Goal: Information Seeking & Learning: Learn about a topic

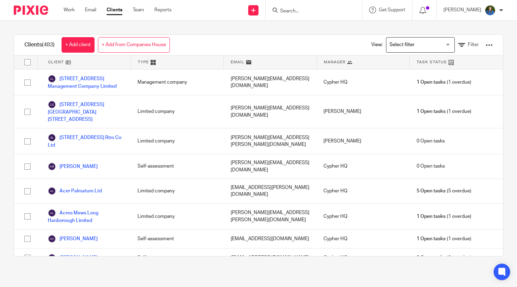
click at [334, 6] on form at bounding box center [315, 10] width 73 height 9
click at [338, 13] on input "Search" at bounding box center [310, 11] width 62 height 6
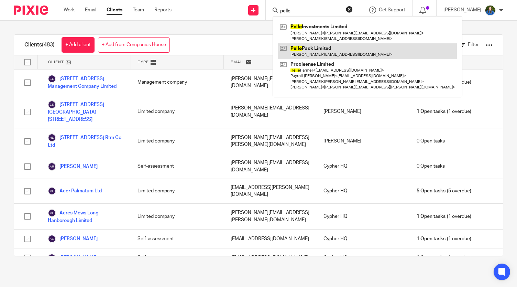
type input "pelle"
click at [333, 46] on link at bounding box center [367, 51] width 179 height 16
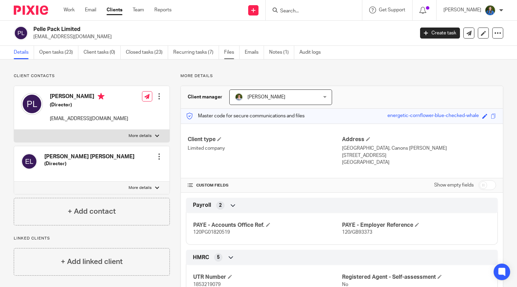
click at [235, 53] on link "Files" at bounding box center [231, 52] width 15 height 13
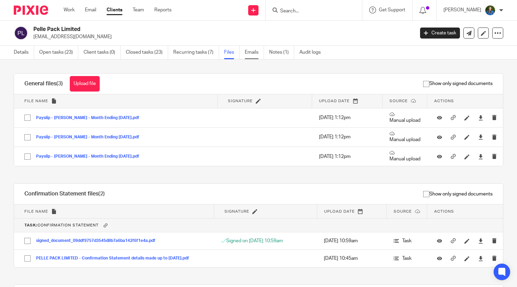
click at [254, 54] on link "Emails" at bounding box center [254, 52] width 19 height 13
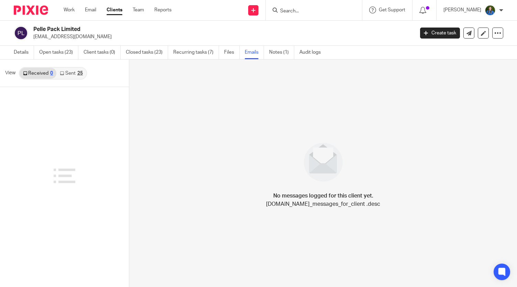
click at [66, 72] on link "Sent 25" at bounding box center [71, 73] width 30 height 11
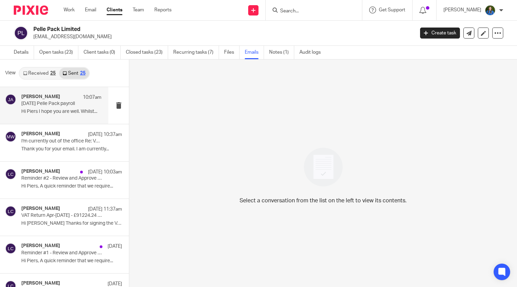
click at [49, 108] on div "[PERSON_NAME] 10:07am [DATE] Pelle Pack payroll Hi Piers I hope you are well. W…" at bounding box center [61, 105] width 80 height 23
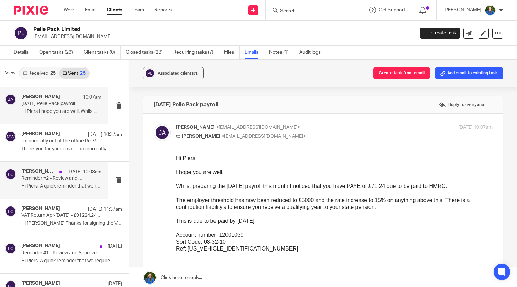
click at [27, 192] on div "[PERSON_NAME] [DATE] 10:03am Reminder #2 - Review and Approve Document Hi Piers…" at bounding box center [54, 179] width 108 height 37
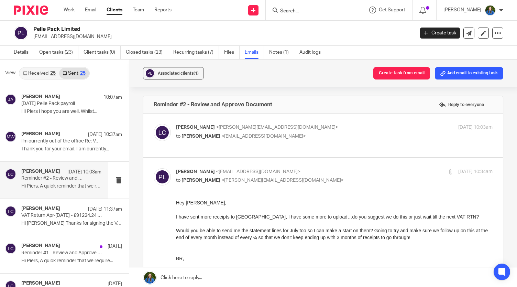
click at [362, 133] on p "to [PERSON_NAME] <[EMAIL_ADDRESS][DOMAIN_NAME]>" at bounding box center [281, 136] width 211 height 7
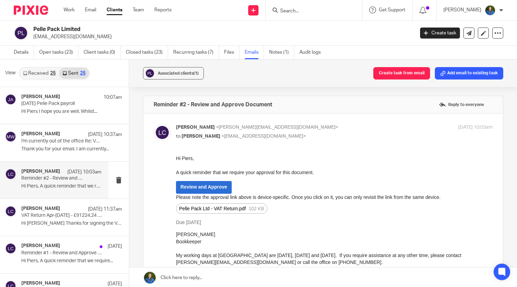
click at [358, 136] on p "to [PERSON_NAME] <[EMAIL_ADDRESS][DOMAIN_NAME]>" at bounding box center [281, 136] width 211 height 7
checkbox input "false"
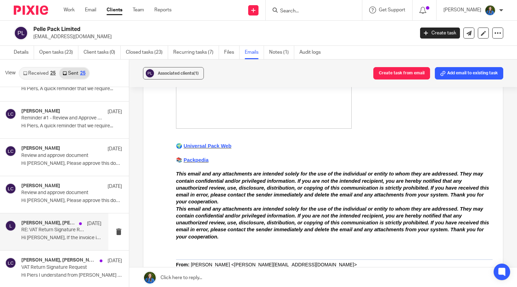
scroll to position [206, 0]
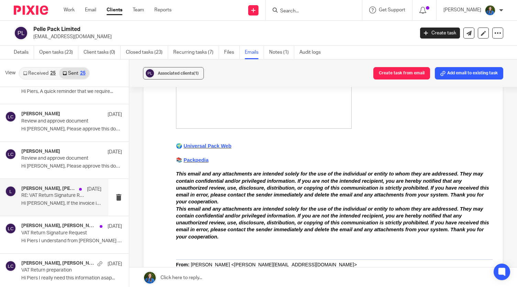
click at [44, 210] on div "[PERSON_NAME], [PERSON_NAME], [PERSON_NAME] [DATE] RE: VAT Return Signature Req…" at bounding box center [54, 197] width 108 height 37
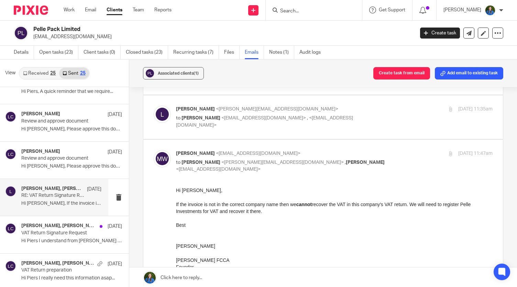
scroll to position [34, 0]
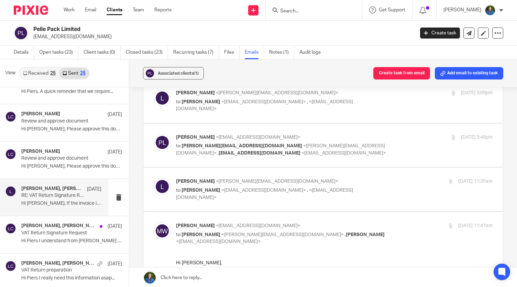
click at [255, 189] on span "<[EMAIL_ADDRESS][DOMAIN_NAME]>" at bounding box center [263, 190] width 85 height 5
checkbox input "true"
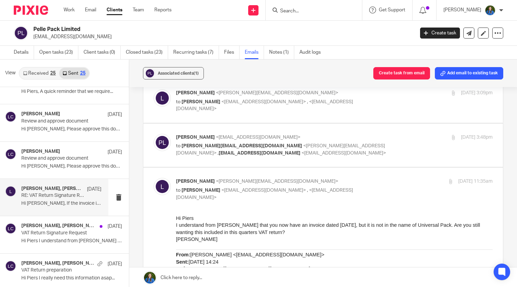
scroll to position [0, 0]
click at [262, 138] on span "<[EMAIL_ADDRESS][DOMAIN_NAME]>" at bounding box center [258, 137] width 85 height 5
checkbox input "true"
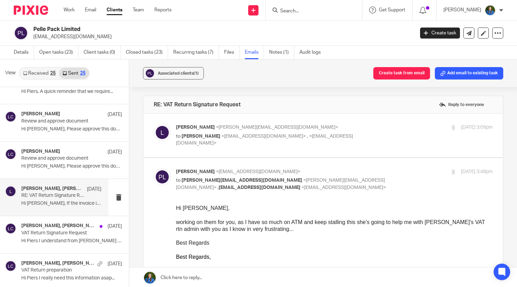
click at [245, 131] on div "[PERSON_NAME] <[PERSON_NAME][EMAIL_ADDRESS][DOMAIN_NAME]> to [PERSON_NAME] <[EM…" at bounding box center [281, 135] width 211 height 23
checkbox input "true"
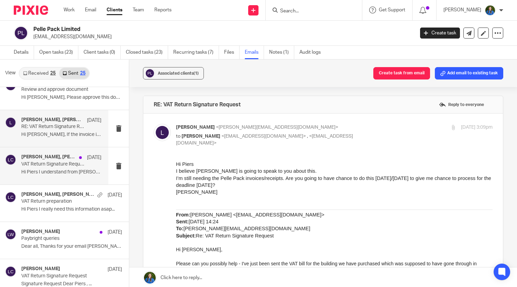
scroll to position [344, 0]
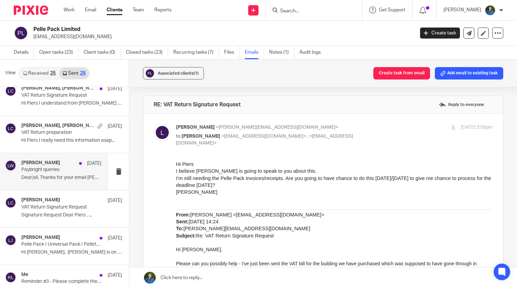
click at [33, 177] on p "Dear all, Thanks for your email [PERSON_NAME]. I..." at bounding box center [61, 178] width 80 height 6
click at [47, 170] on p "Paybright queries" at bounding box center [53, 170] width 64 height 6
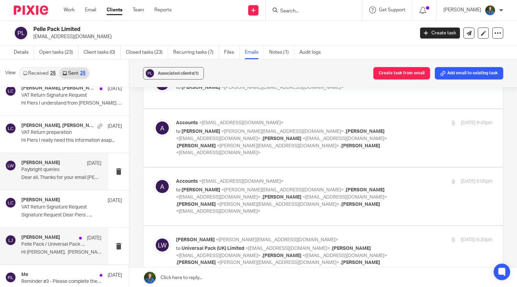
scroll to position [447, 0]
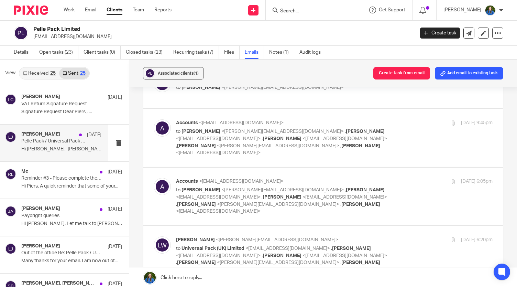
click at [39, 153] on div "[PERSON_NAME] [DATE] Pelle Pack / Universal Pack / Pelletech / Pelle Investment…" at bounding box center [54, 142] width 108 height 37
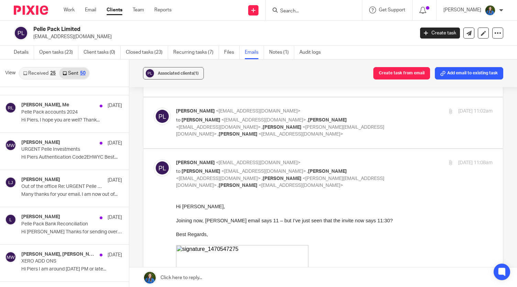
scroll to position [956, 0]
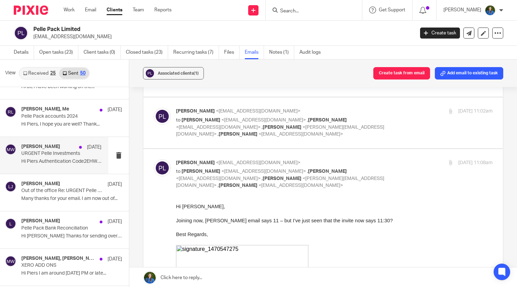
click at [36, 146] on div "[PERSON_NAME] [DATE]" at bounding box center [61, 147] width 80 height 7
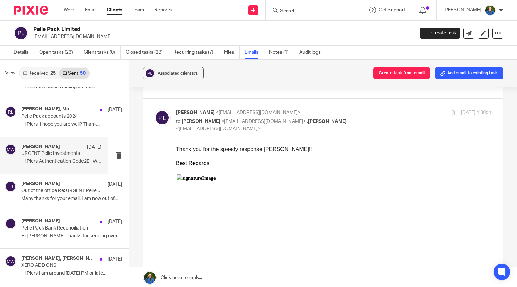
scroll to position [34, 0]
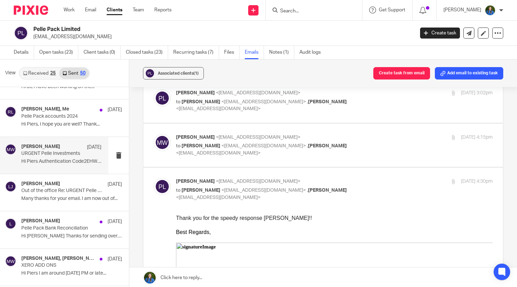
click at [257, 140] on div "[PERSON_NAME] <[EMAIL_ADDRESS][DOMAIN_NAME]> to [PERSON_NAME] <[EMAIL_ADDRESS][…" at bounding box center [281, 145] width 211 height 23
checkbox input "true"
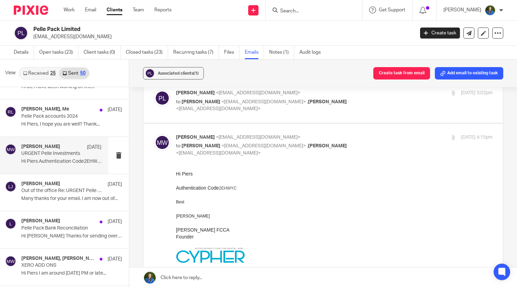
scroll to position [0, 0]
click at [239, 101] on span "<[EMAIL_ADDRESS][DOMAIN_NAME]>" at bounding box center [263, 101] width 85 height 5
checkbox input "true"
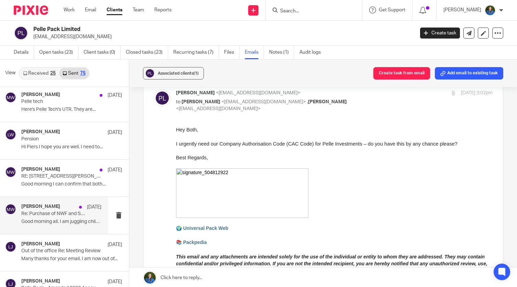
scroll to position [2584, 0]
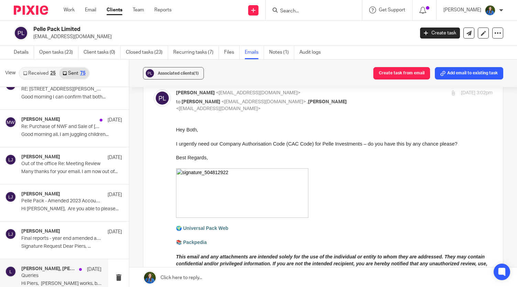
click at [56, 272] on p "Queries" at bounding box center [53, 275] width 64 height 6
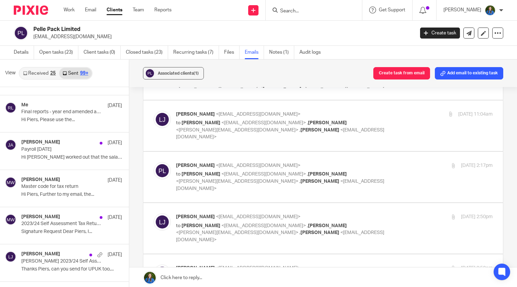
scroll to position [4668, 0]
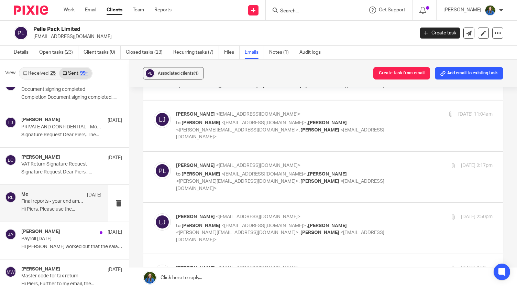
click at [54, 198] on p "Final reports - year end amended accounts" at bounding box center [53, 201] width 64 height 6
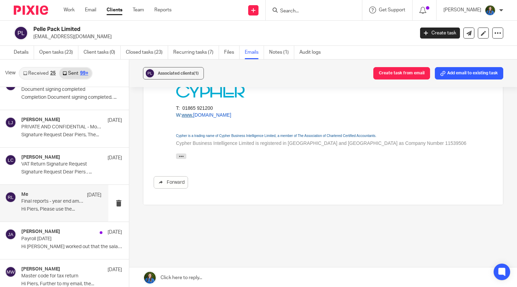
scroll to position [0, 0]
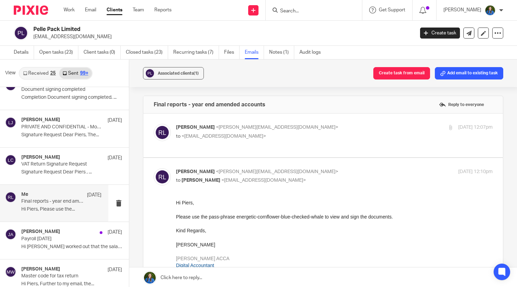
click at [264, 127] on p "[PERSON_NAME] <[PERSON_NAME][EMAIL_ADDRESS][DOMAIN_NAME]>" at bounding box center [281, 127] width 211 height 7
checkbox input "true"
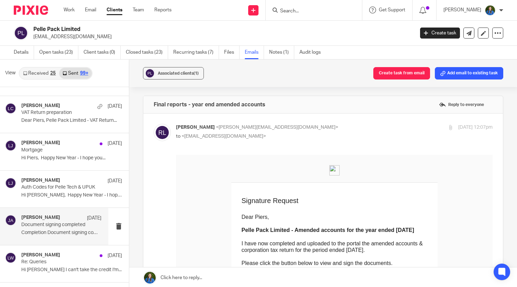
scroll to position [1, 0]
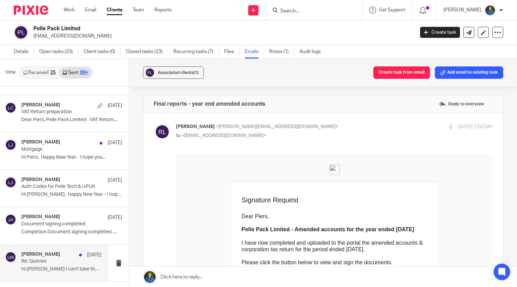
click at [48, 266] on p "Hi [PERSON_NAME] I can't take the credit I'm..." at bounding box center [61, 269] width 80 height 6
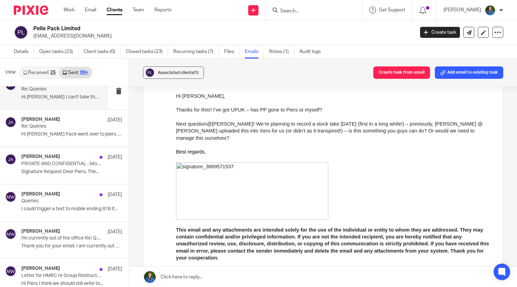
scroll to position [5871, 0]
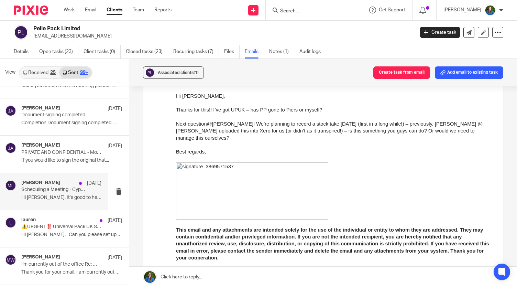
click at [45, 187] on p "Scheduling a Meeting - Cypher" at bounding box center [53, 190] width 64 height 6
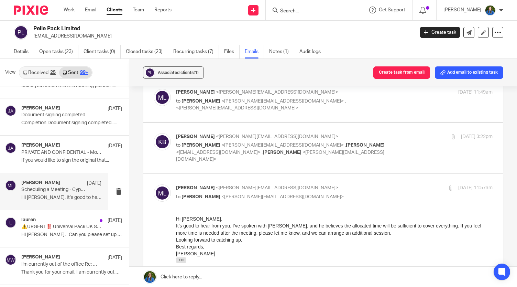
scroll to position [0, 0]
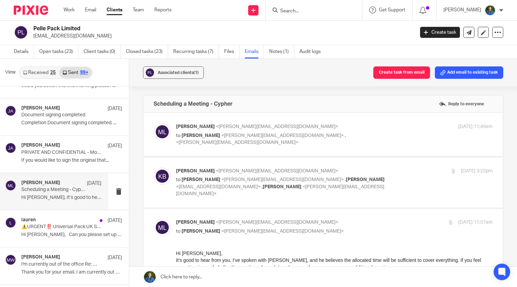
click at [298, 140] on span "<[PERSON_NAME][EMAIL_ADDRESS][DOMAIN_NAME]>" at bounding box center [237, 142] width 122 height 5
checkbox input "true"
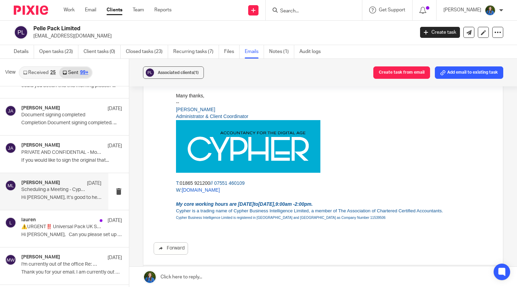
scroll to position [275, 0]
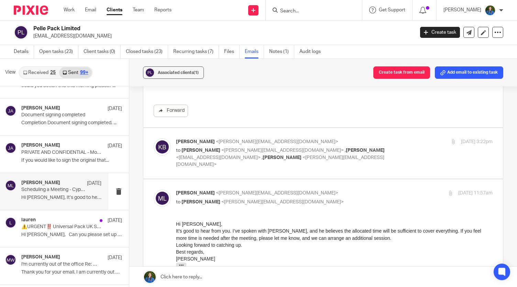
click at [346, 149] on span "[PERSON_NAME]" at bounding box center [365, 150] width 39 height 5
checkbox input "true"
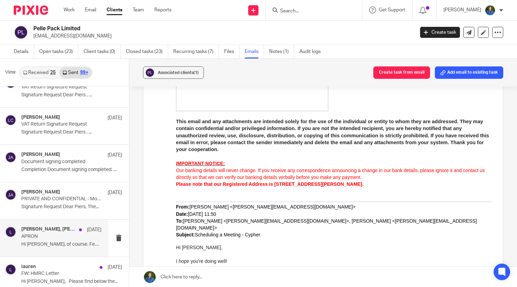
scroll to position [6318, 0]
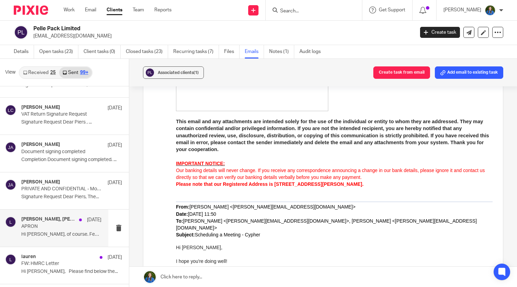
click at [54, 231] on p "Hi [PERSON_NAME], of course. Feel free to send..." at bounding box center [61, 234] width 80 height 6
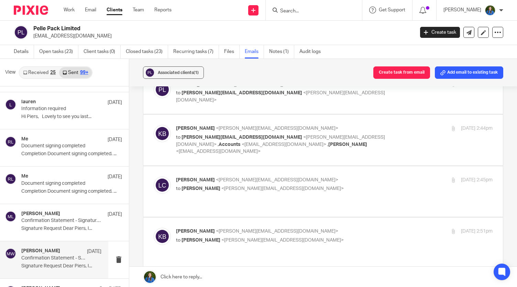
scroll to position [8105, 0]
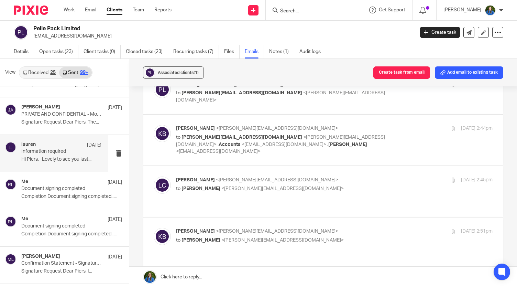
click at [40, 156] on p "Hi Piers, Lovely to see you last..." at bounding box center [61, 159] width 80 height 6
click at [58, 156] on p "Hi Piers, Lovely to see you last..." at bounding box center [61, 159] width 80 height 6
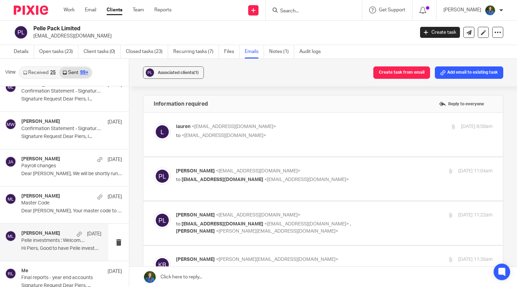
scroll to position [8483, 0]
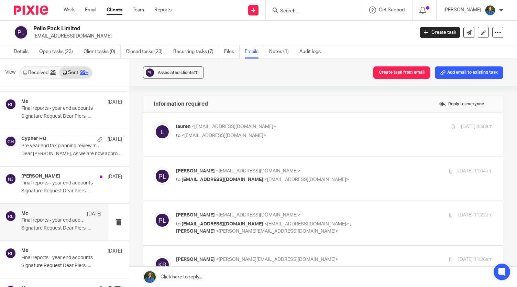
click at [25, 225] on p "Signature Request Dear Piers, ..." at bounding box center [61, 228] width 80 height 6
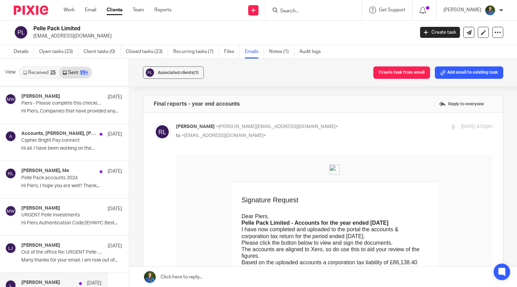
scroll to position [893, 0]
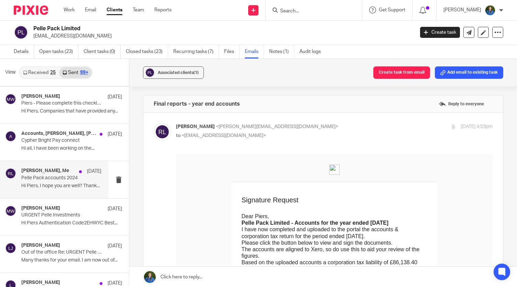
click at [46, 176] on p "Pelle Pack accounts 2024" at bounding box center [53, 178] width 64 height 6
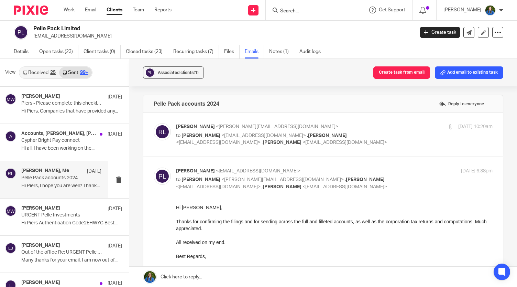
scroll to position [0, 0]
click at [242, 133] on span "<[EMAIL_ADDRESS][DOMAIN_NAME]>" at bounding box center [263, 135] width 85 height 5
checkbox input "true"
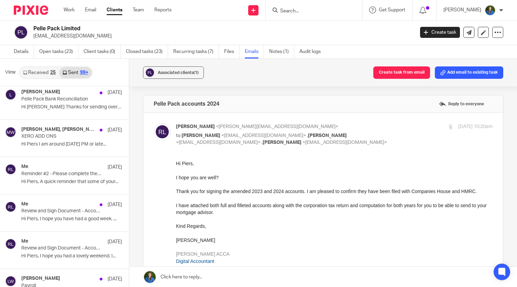
scroll to position [1100, 0]
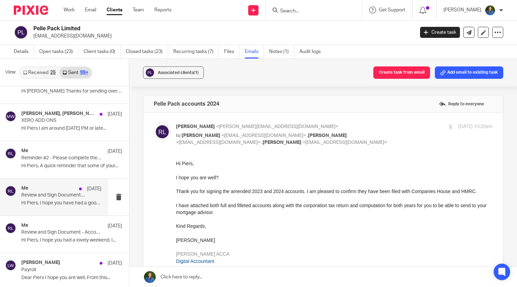
click at [42, 200] on p "Hi Piers, I hope you have had a good week. ..." at bounding box center [61, 203] width 80 height 6
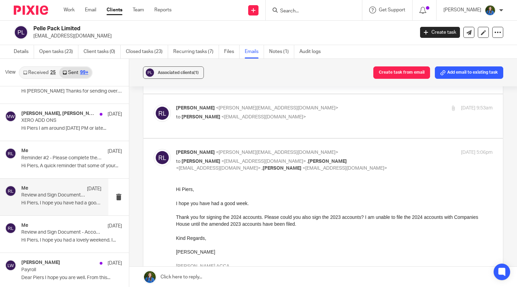
scroll to position [69, 0]
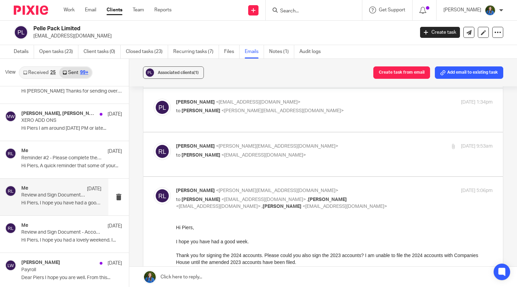
click at [249, 157] on span "<[EMAIL_ADDRESS][DOMAIN_NAME]>" at bounding box center [263, 155] width 85 height 5
checkbox input "true"
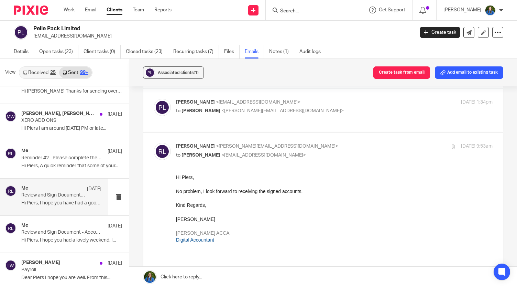
scroll to position [0, 0]
click at [256, 110] on span "<[PERSON_NAME][EMAIL_ADDRESS][DOMAIN_NAME]>" at bounding box center [282, 110] width 122 height 5
checkbox input "true"
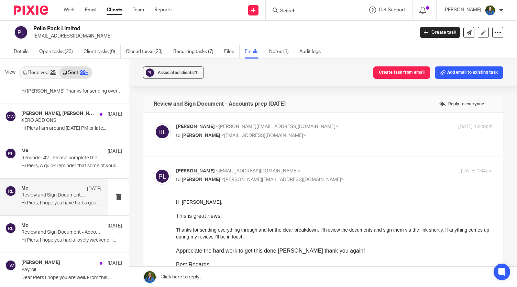
click at [243, 137] on p "to [PERSON_NAME] <[EMAIL_ADDRESS][DOMAIN_NAME]>" at bounding box center [281, 135] width 211 height 7
checkbox input "true"
